Goal: Entertainment & Leisure: Consume media (video, audio)

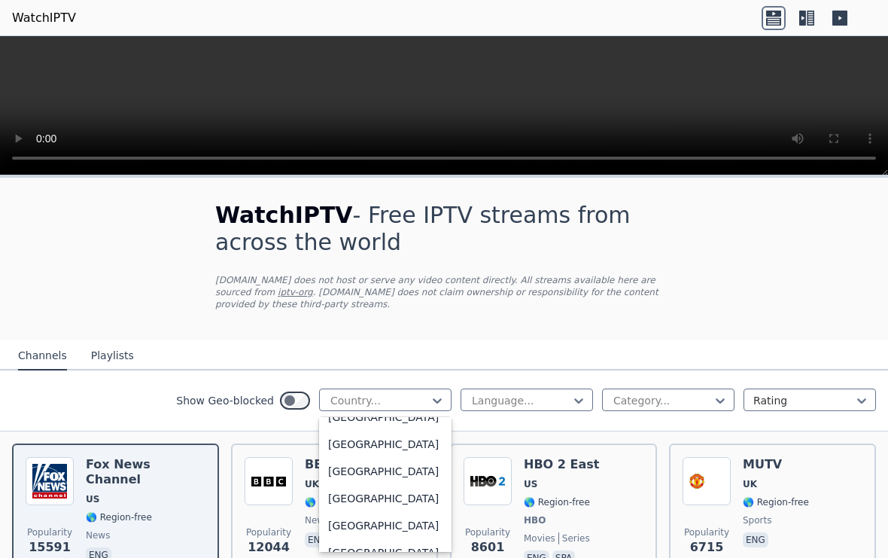
scroll to position [5287, 0]
click at [392, 484] on div "[GEOGRAPHIC_DATA]" at bounding box center [385, 470] width 132 height 27
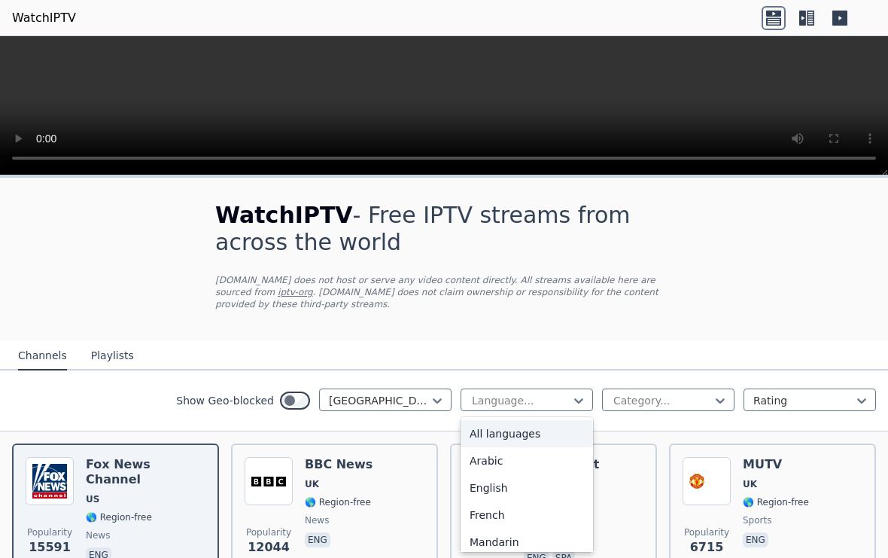
click at [512, 498] on div "English" at bounding box center [526, 487] width 132 height 27
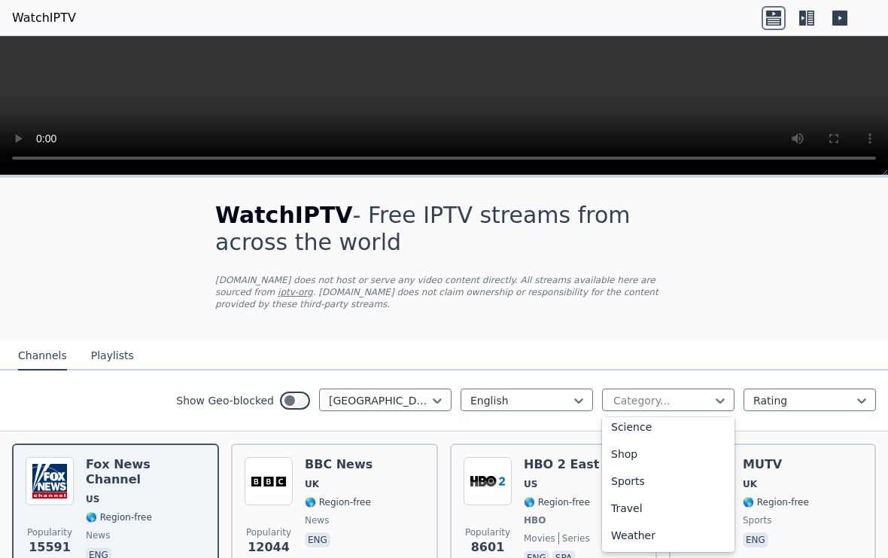
scroll to position [603, 0]
click at [636, 486] on div "Sports" at bounding box center [668, 480] width 132 height 27
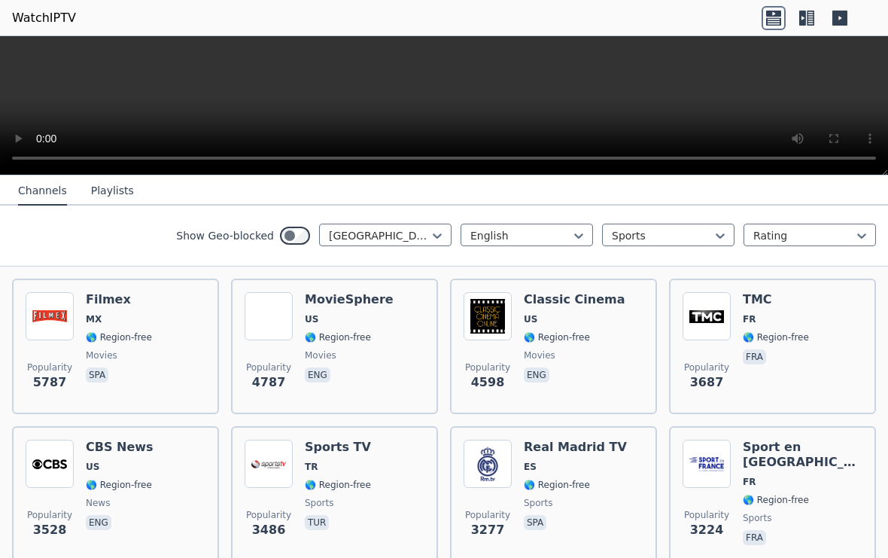
scroll to position [318, 0]
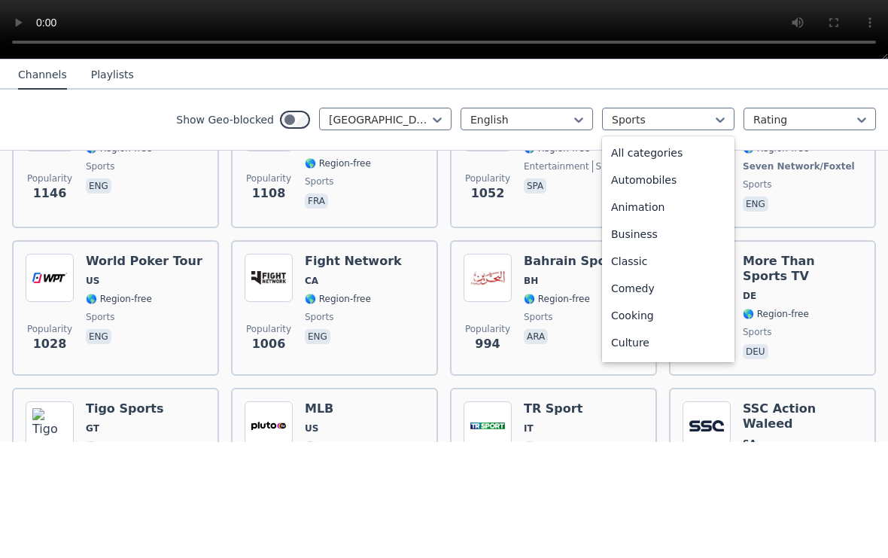
scroll to position [463, 0]
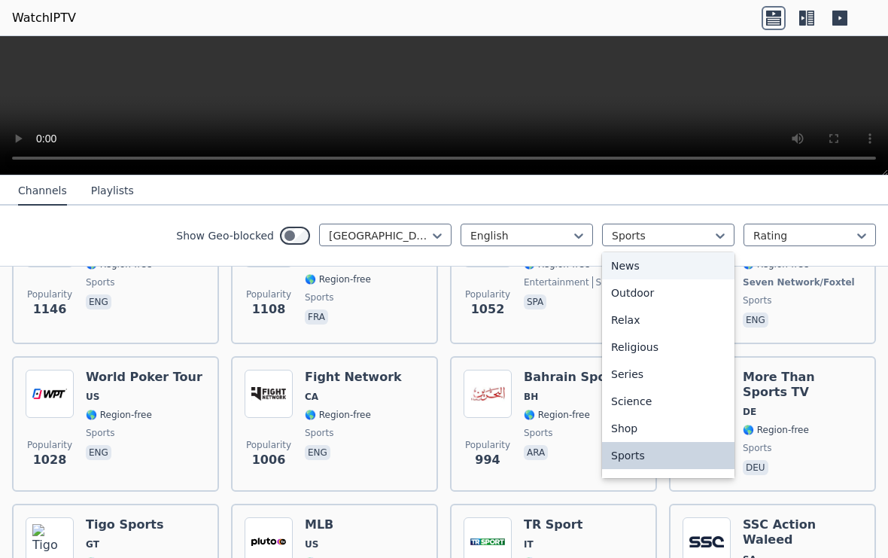
click at [637, 272] on div "News" at bounding box center [668, 265] width 132 height 27
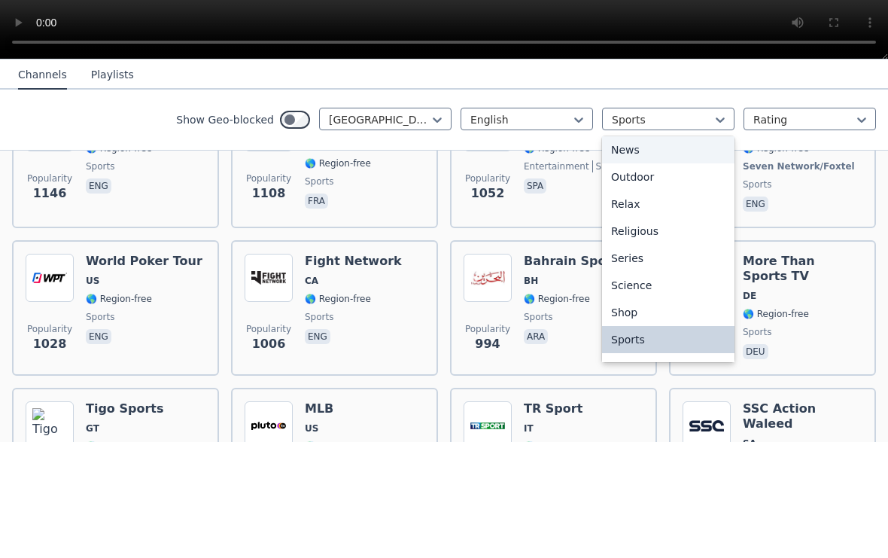
click at [643, 252] on div "News" at bounding box center [668, 265] width 132 height 27
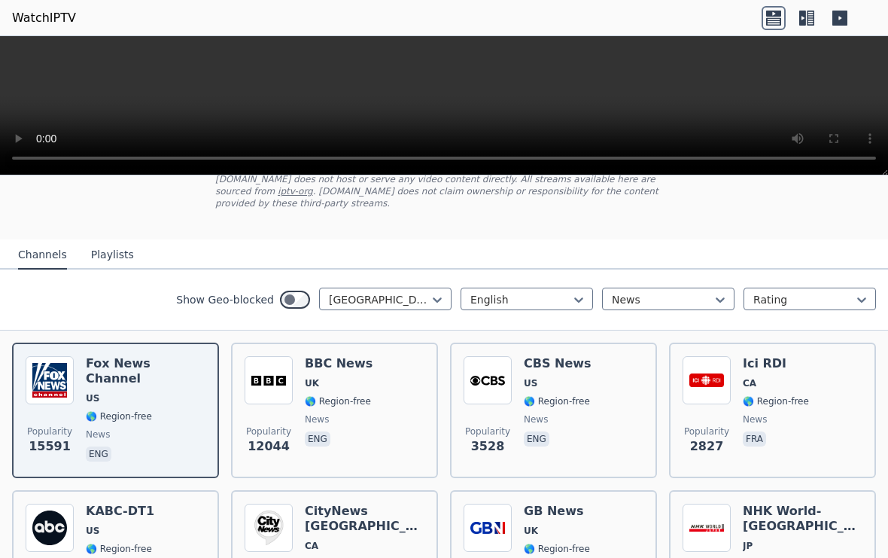
scroll to position [97, 0]
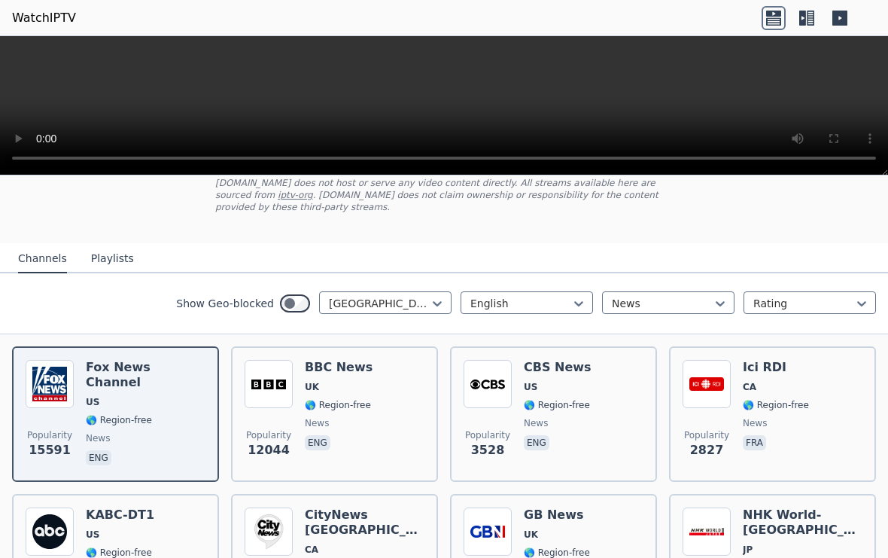
click at [490, 394] on img at bounding box center [487, 384] width 48 height 48
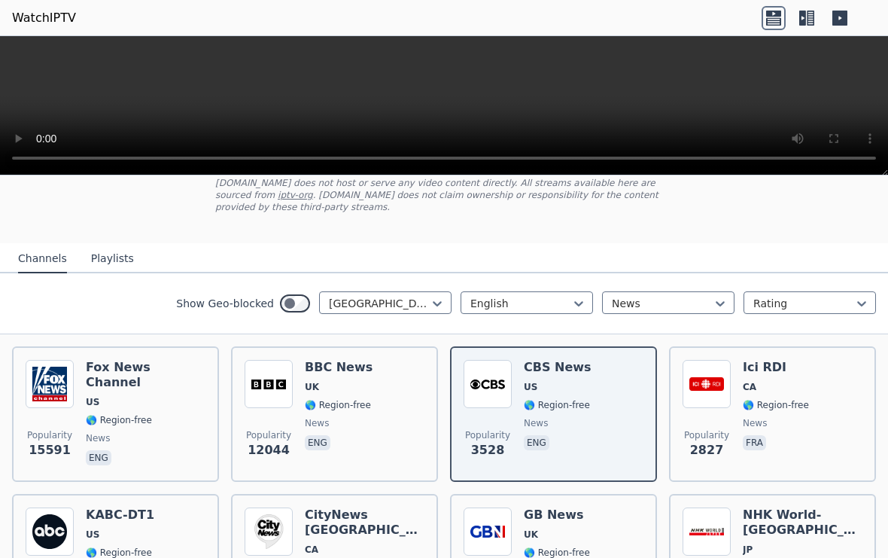
click at [438, 105] on video at bounding box center [444, 105] width 888 height 139
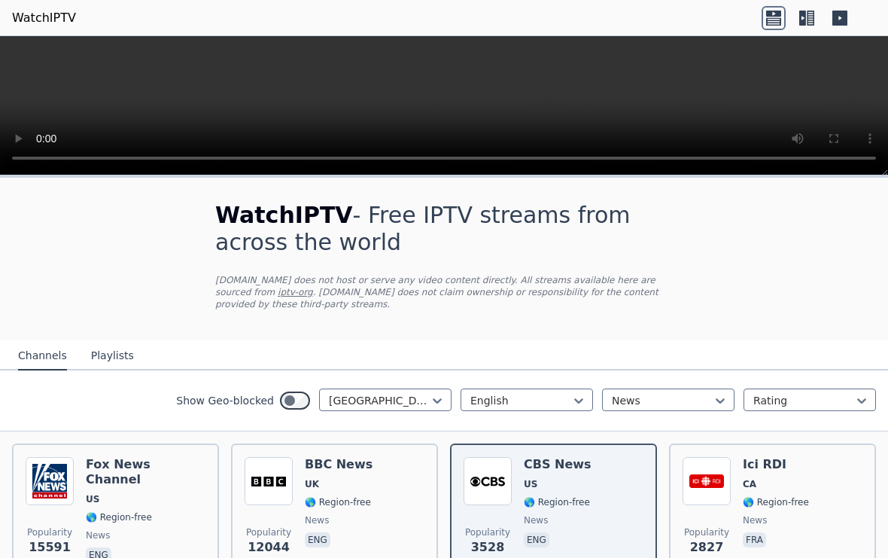
scroll to position [0, 0]
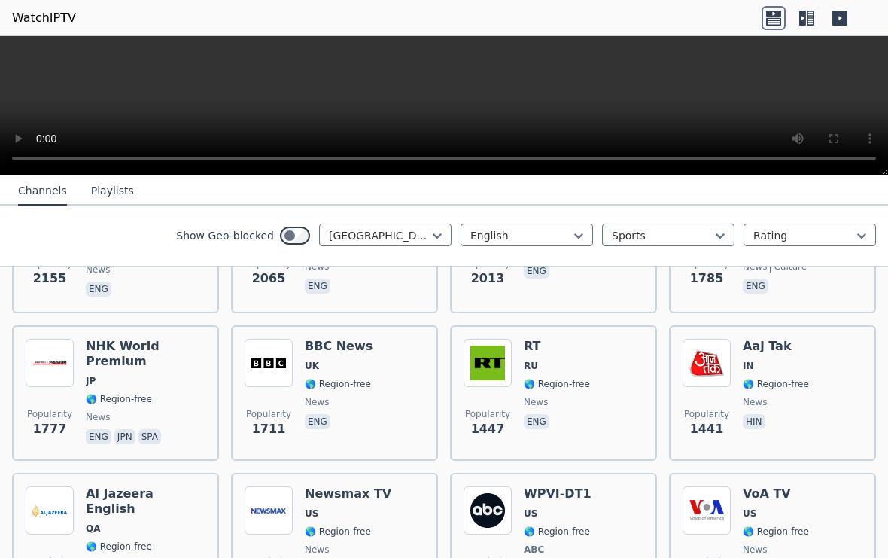
scroll to position [418, 0]
